Goal: Navigation & Orientation: Find specific page/section

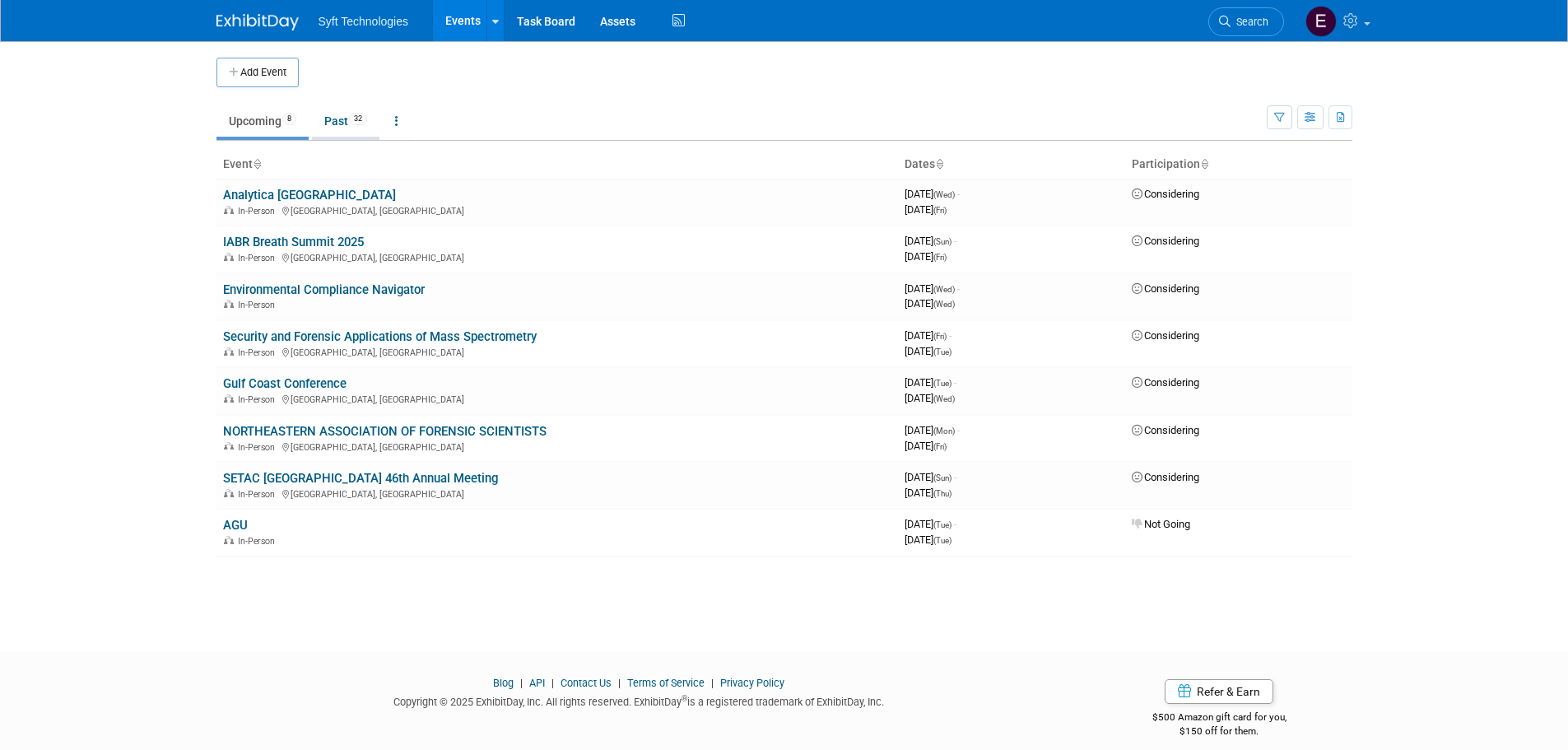
click at [345, 118] on link "Past 32" at bounding box center [346, 121] width 68 height 31
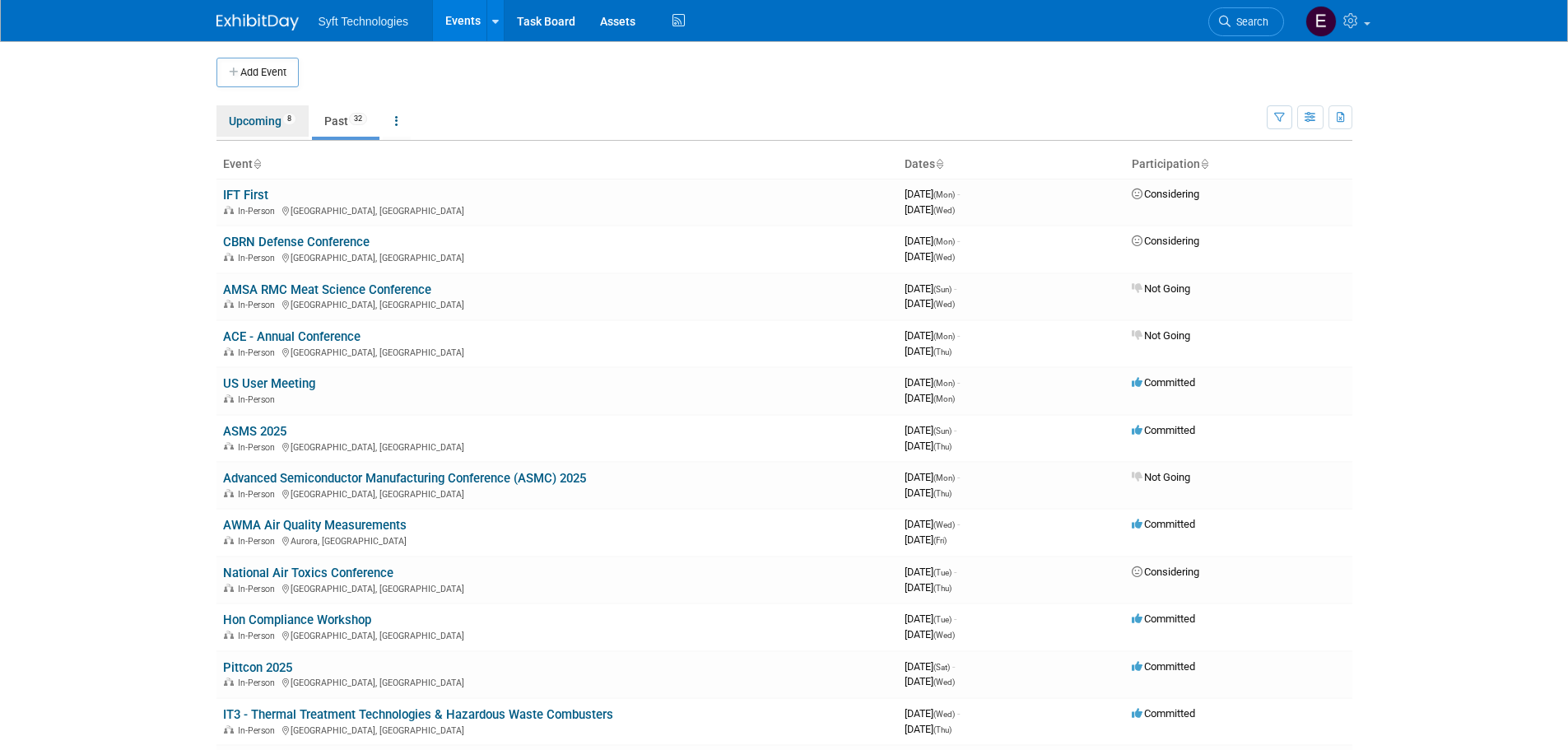
click at [276, 128] on link "Upcoming 8" at bounding box center [263, 121] width 93 height 31
